Goal: Task Accomplishment & Management: Use online tool/utility

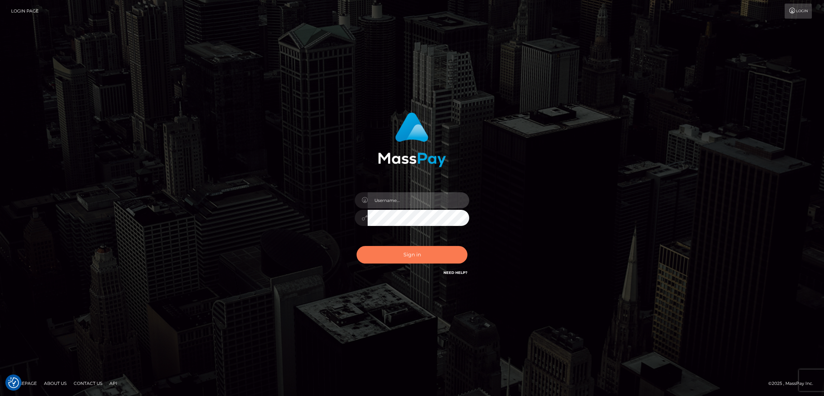
type input "nb.es"
click at [407, 261] on button "Sign in" at bounding box center [412, 255] width 111 height 18
click at [407, 256] on button "Sign in" at bounding box center [412, 255] width 111 height 18
type input "[DOMAIN_NAME]"
click at [413, 253] on button "Sign in" at bounding box center [412, 255] width 111 height 18
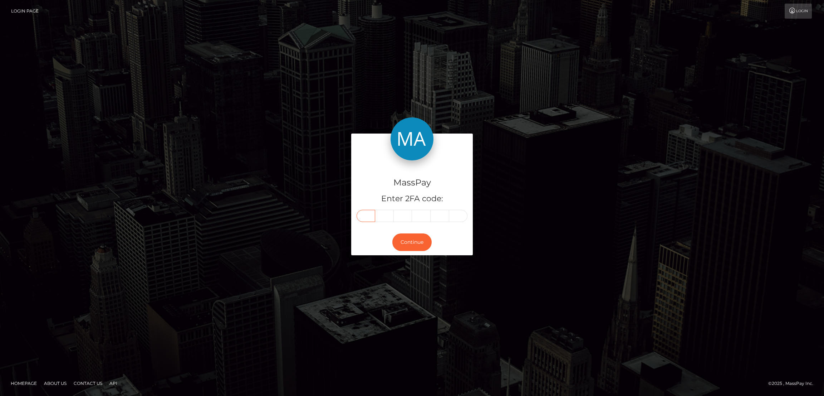
click at [368, 214] on input "text" at bounding box center [366, 216] width 19 height 12
paste input "5"
type input "5"
type input "3"
type input "8"
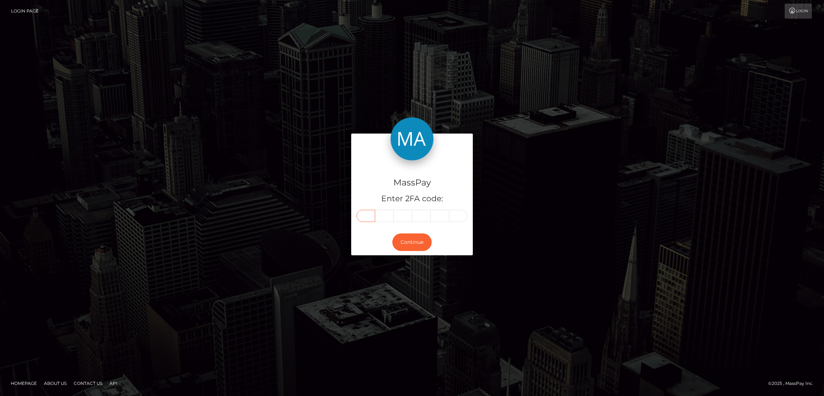
type input "1"
type input "3"
type input "1"
click at [416, 242] on button "Continue" at bounding box center [411, 242] width 39 height 18
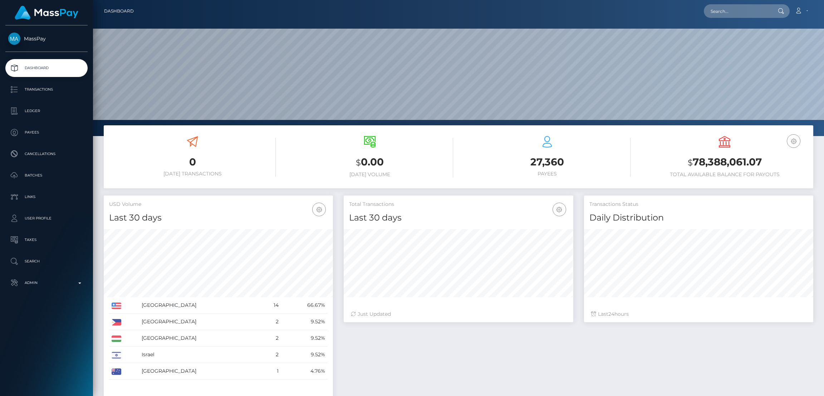
scroll to position [127, 229]
click at [733, 14] on input "text" at bounding box center [737, 11] width 67 height 14
paste input "maicolaquinopt@gmail.com"
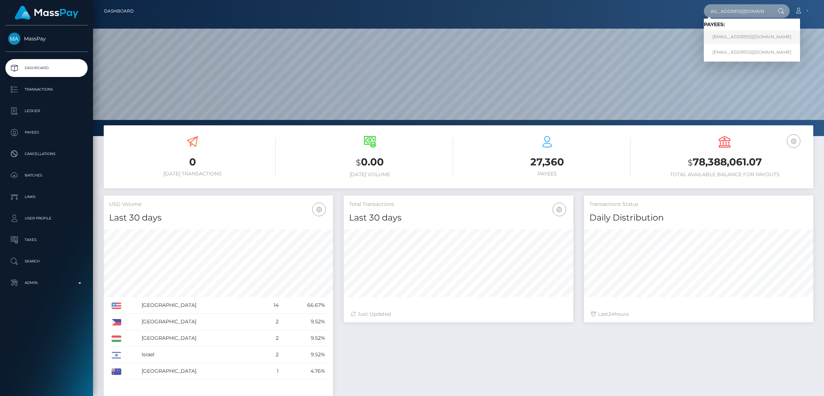
type input "maicolaquinopt@gmail.com"
click at [721, 36] on link "maicolaquinopt@gmail.com" at bounding box center [752, 36] width 96 height 13
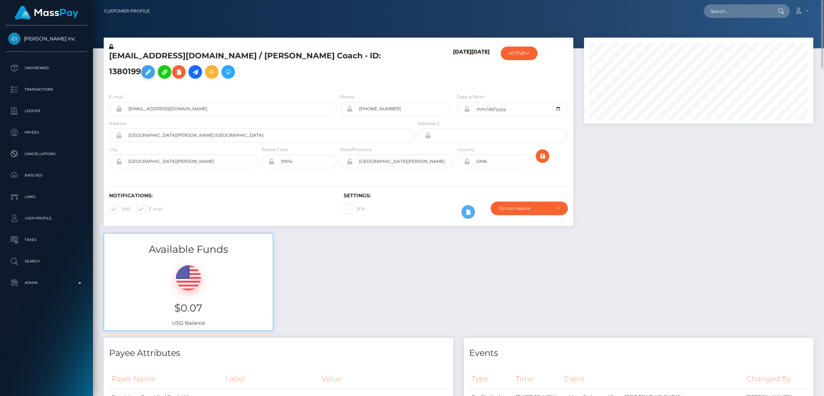
click at [152, 68] on icon at bounding box center [148, 72] width 9 height 9
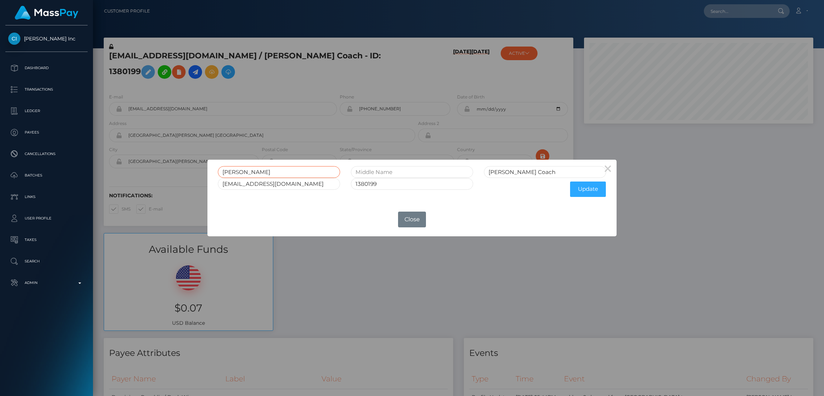
click at [235, 171] on input "[PERSON_NAME]" at bounding box center [279, 172] width 122 height 12
click at [410, 221] on button "Close" at bounding box center [412, 219] width 28 height 16
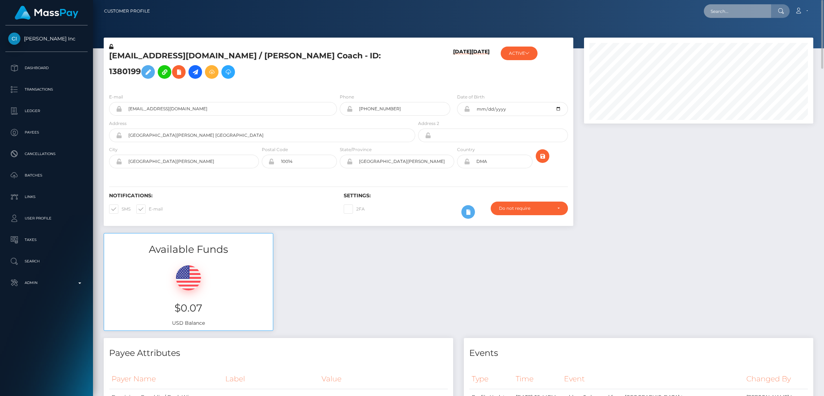
click at [725, 8] on input "text" at bounding box center [737, 11] width 67 height 14
paste input "[EMAIL_ADDRESS][DOMAIN_NAME]"
type input "[EMAIL_ADDRESS][DOMAIN_NAME]"
click at [724, 30] on span "Loading... Loading..." at bounding box center [723, 29] width 38 height 6
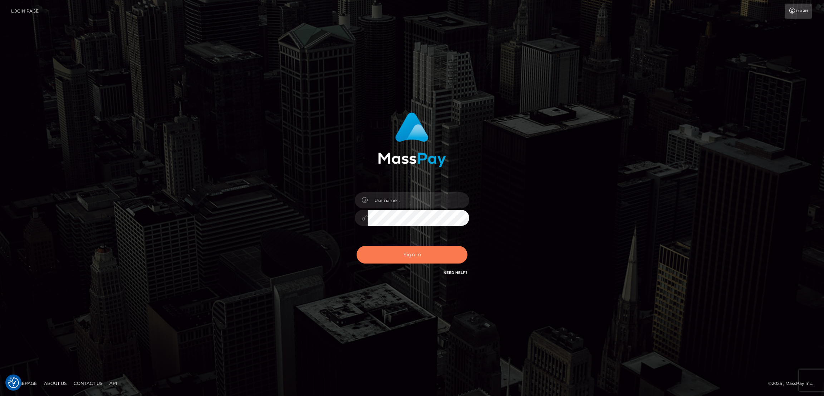
checkbox input "true"
type input "nb.es"
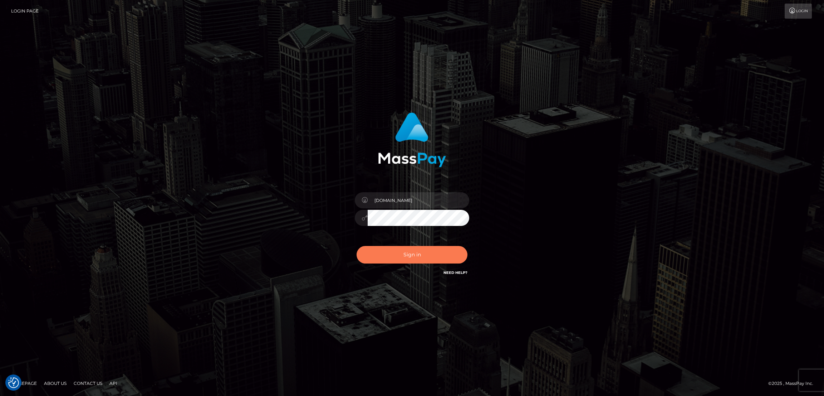
click at [416, 255] on button "Sign in" at bounding box center [412, 255] width 111 height 18
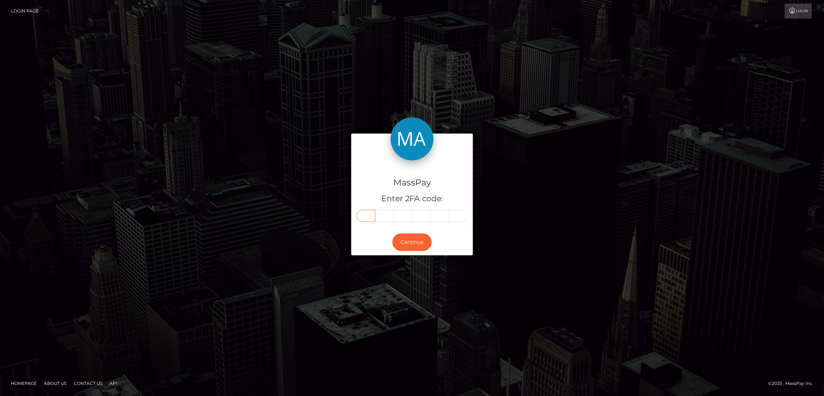
click at [365, 214] on input "text" at bounding box center [366, 216] width 19 height 12
paste input "5"
type input "5"
type input "8"
type input "7"
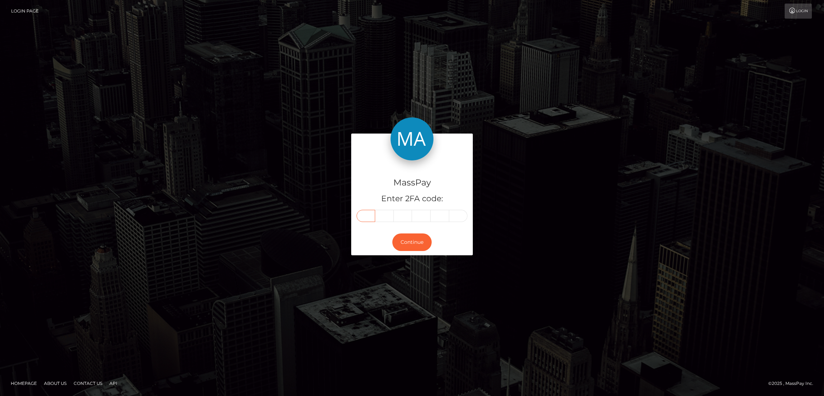
type input "6"
type input "4"
type input "2"
click at [414, 238] on button "Continue" at bounding box center [411, 242] width 39 height 18
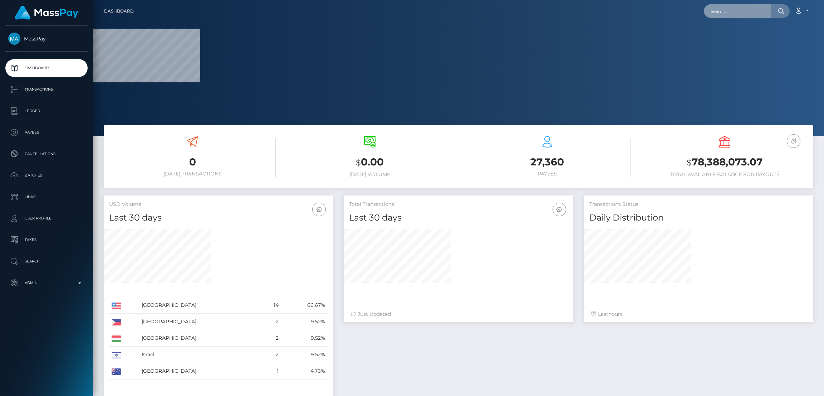
click at [734, 13] on input "text" at bounding box center [737, 11] width 67 height 14
paste input "[EMAIL_ADDRESS][DOMAIN_NAME]"
type input "[EMAIL_ADDRESS][DOMAIN_NAME]"
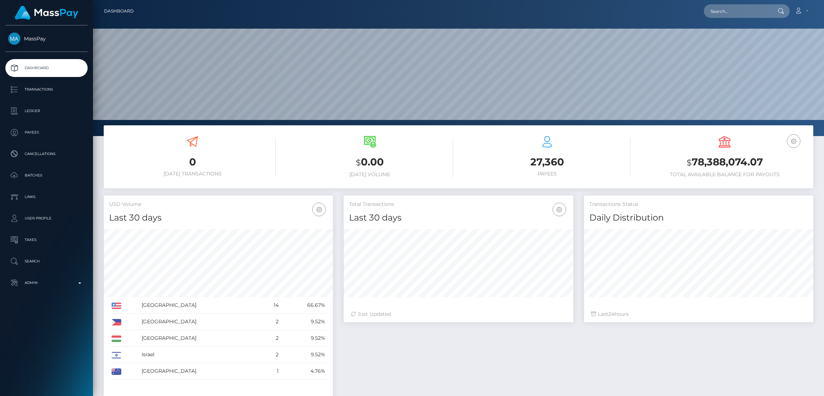
scroll to position [127, 229]
click at [724, 15] on input "text" at bounding box center [737, 11] width 67 height 14
type input "v"
paste input "yeizel12mu@gmail.com"
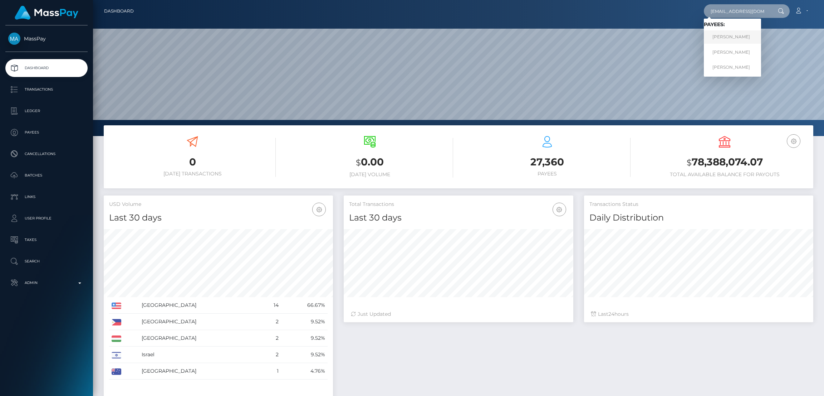
type input "yeizel12mu@gmail.com"
click at [733, 37] on link "Yeizel Franyeli Munoz Lujan" at bounding box center [732, 36] width 57 height 13
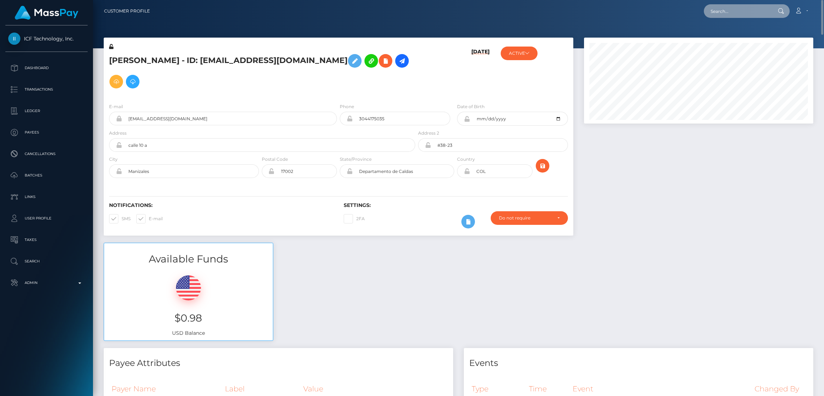
click at [721, 7] on input "text" at bounding box center [737, 11] width 67 height 14
paste input "[EMAIL_ADDRESS][DOMAIN_NAME]"
type input "[EMAIL_ADDRESS][DOMAIN_NAME]"
click at [733, 39] on link "[PERSON_NAME]" at bounding box center [732, 36] width 57 height 13
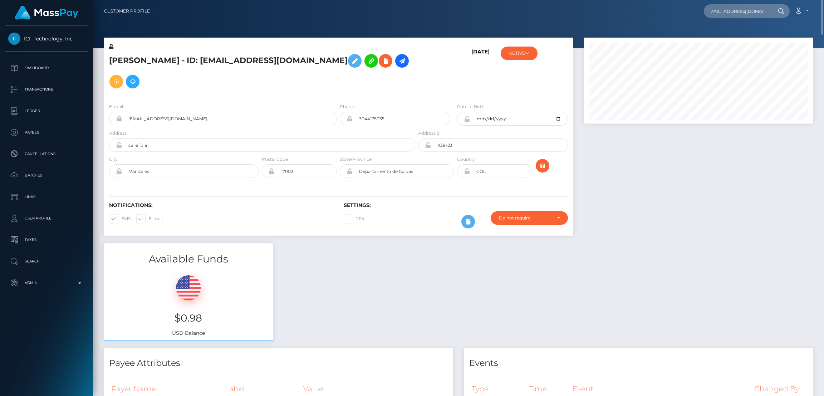
scroll to position [0, 0]
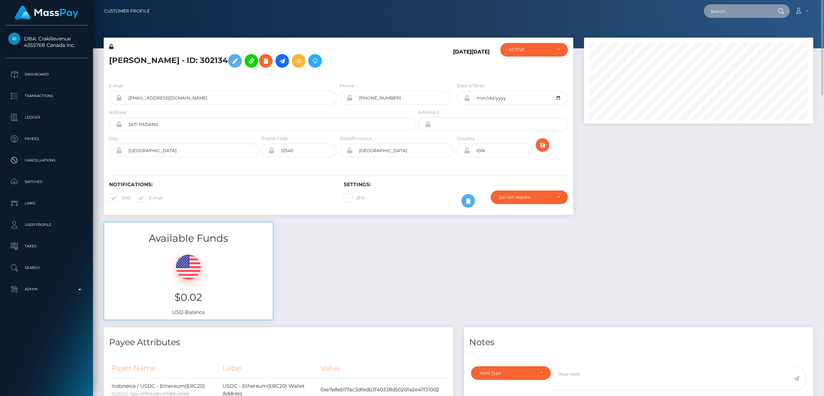
click at [722, 15] on input "text" at bounding box center [737, 11] width 67 height 14
paste input "[PERSON_NAME][EMAIL_ADDRESS][DOMAIN_NAME]"
type input "[PERSON_NAME][EMAIL_ADDRESS][DOMAIN_NAME]"
click at [733, 35] on link "[PERSON_NAME]" at bounding box center [732, 36] width 57 height 13
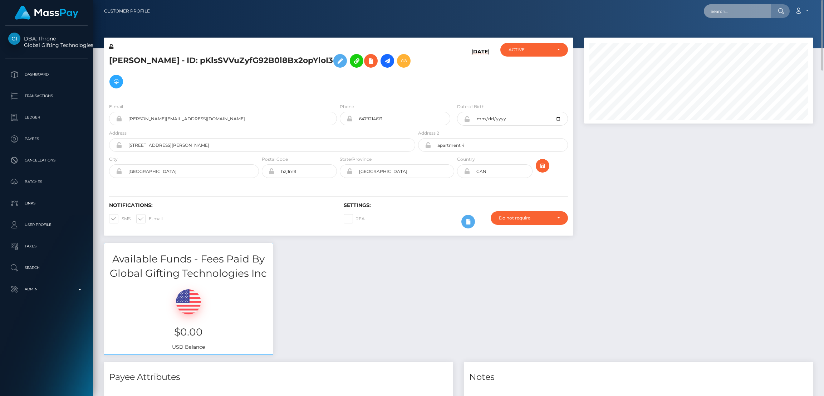
click at [724, 14] on input "text" at bounding box center [737, 11] width 67 height 14
paste input "[EMAIL_ADDRESS][DOMAIN_NAME]"
type input "[EMAIL_ADDRESS][DOMAIN_NAME]"
click at [716, 36] on link "[PERSON_NAME]" at bounding box center [732, 36] width 57 height 13
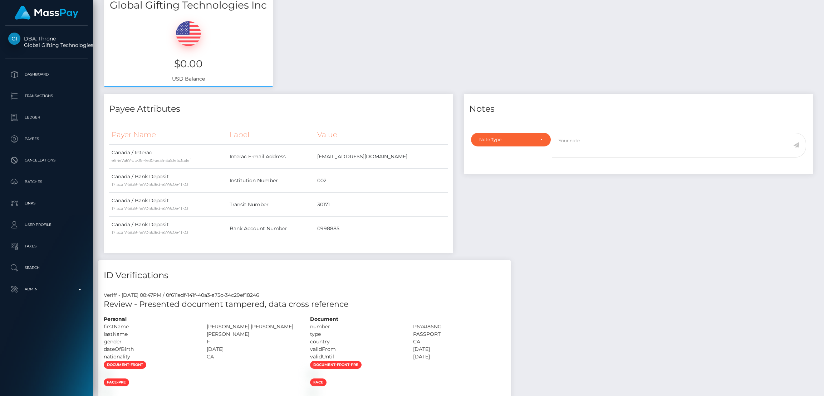
scroll to position [0, 0]
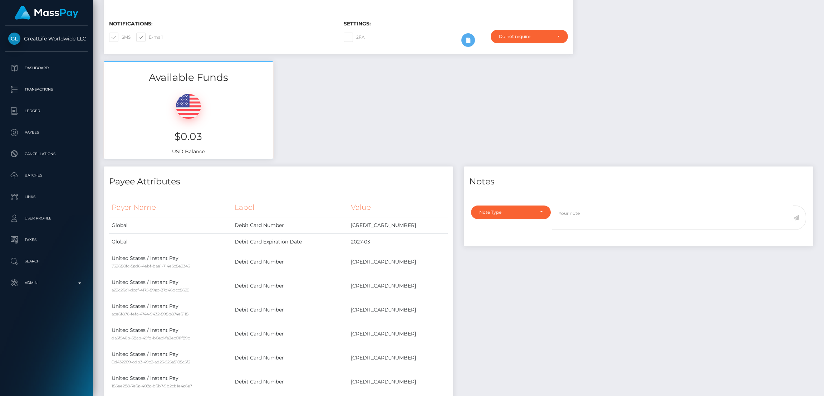
scroll to position [54, 0]
